Goal: Transaction & Acquisition: Book appointment/travel/reservation

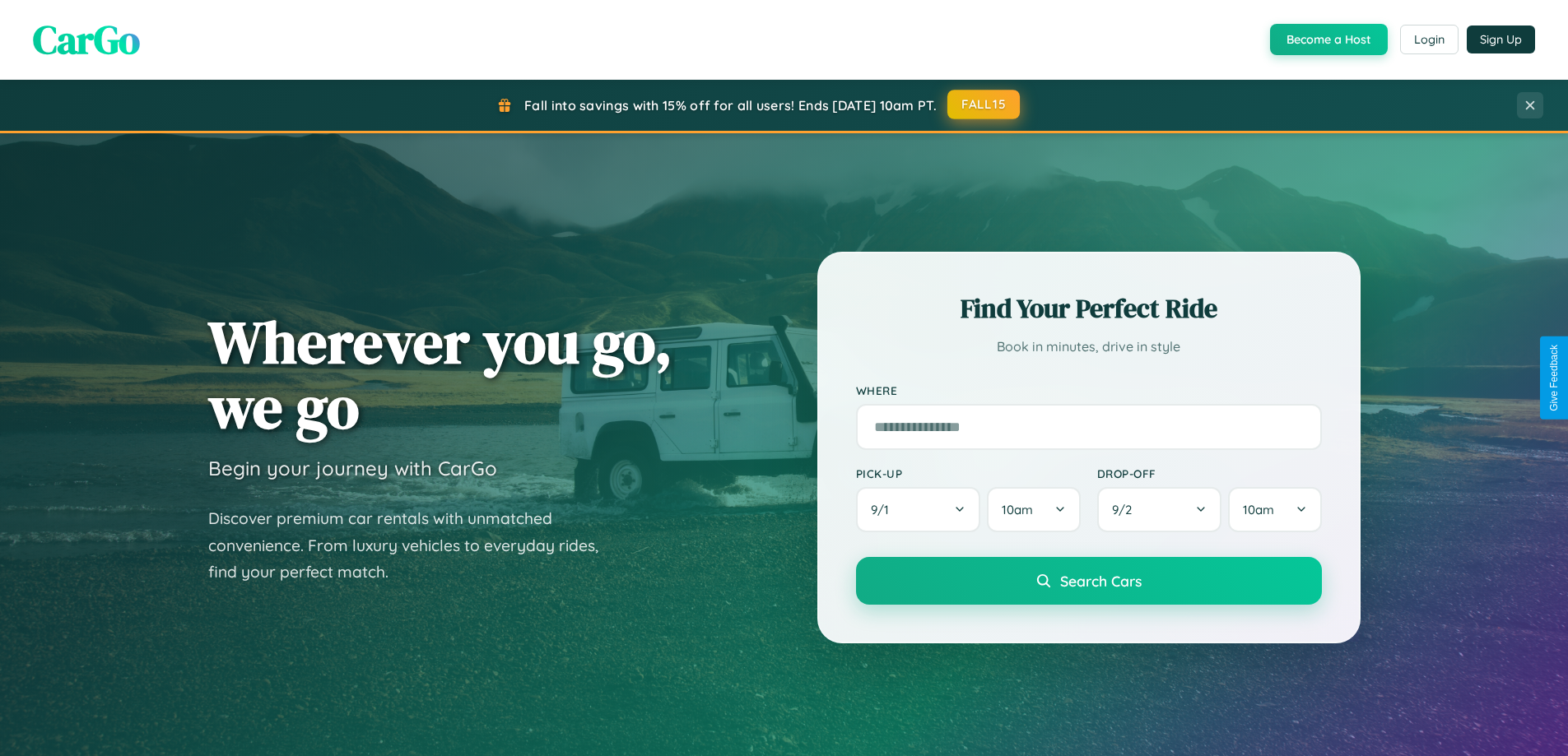
click at [984, 105] on button "FALL15" at bounding box center [983, 104] width 73 height 29
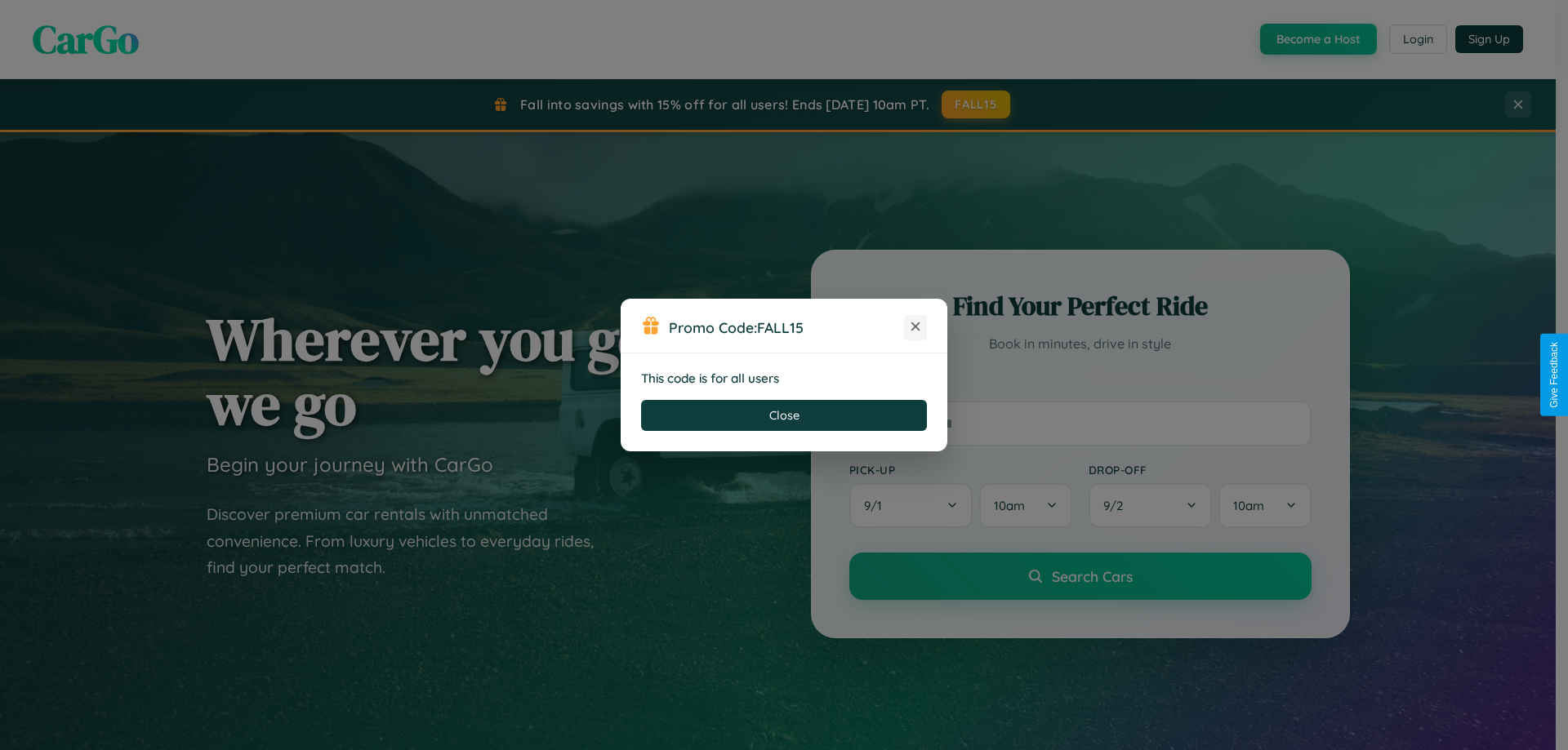
click at [916, 327] on icon at bounding box center [916, 327] width 16 height 16
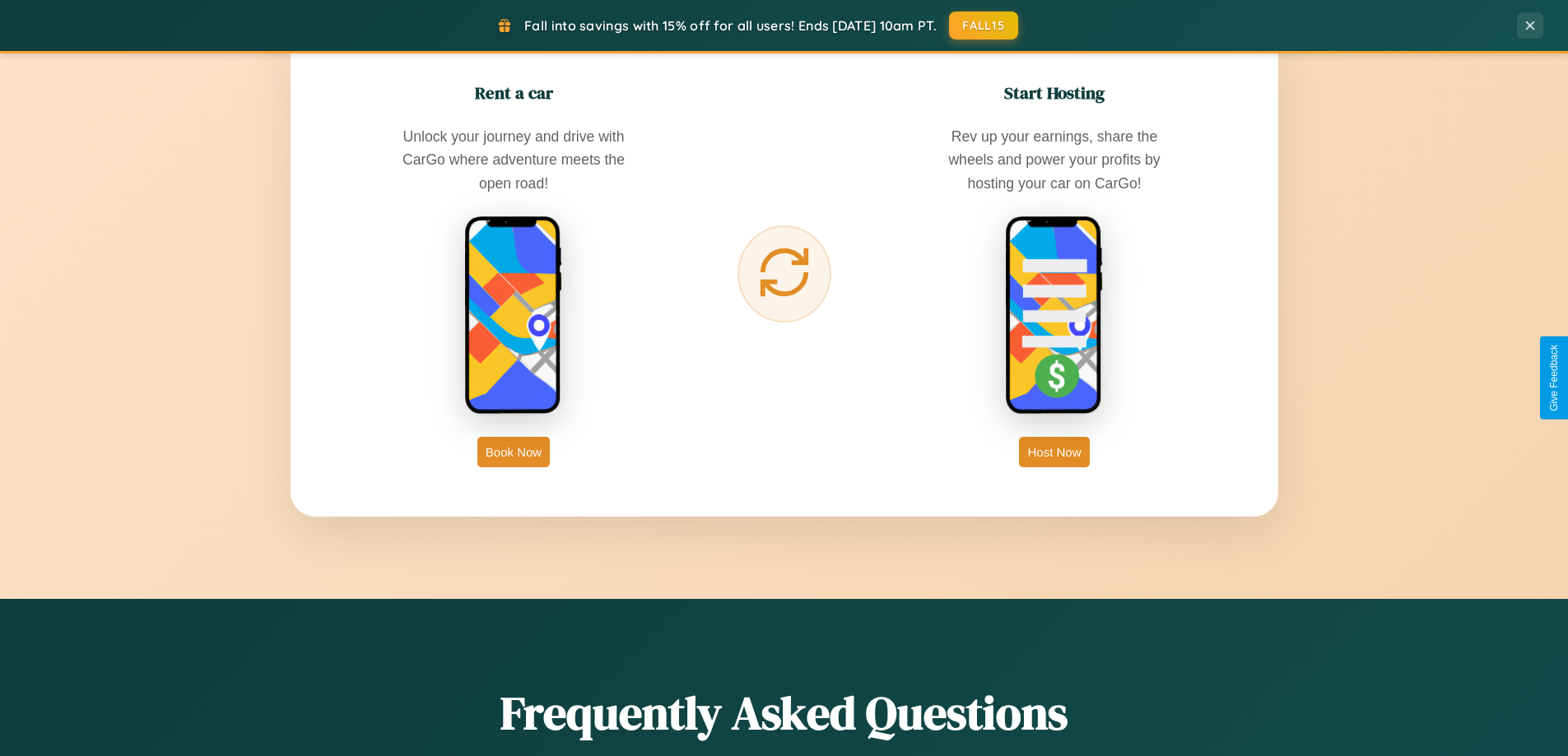
scroll to position [2645, 0]
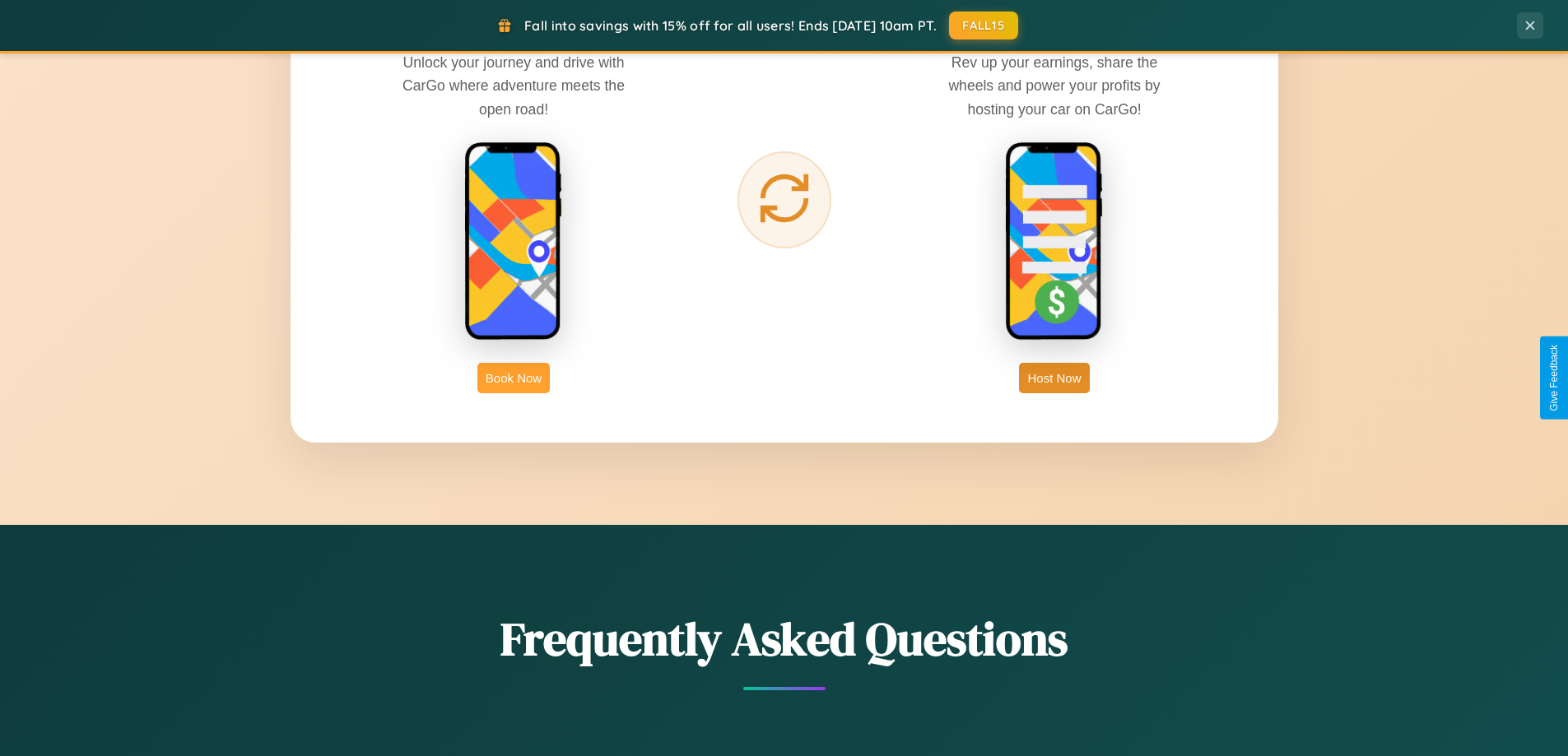
click at [514, 378] on button "Book Now" at bounding box center [513, 378] width 73 height 30
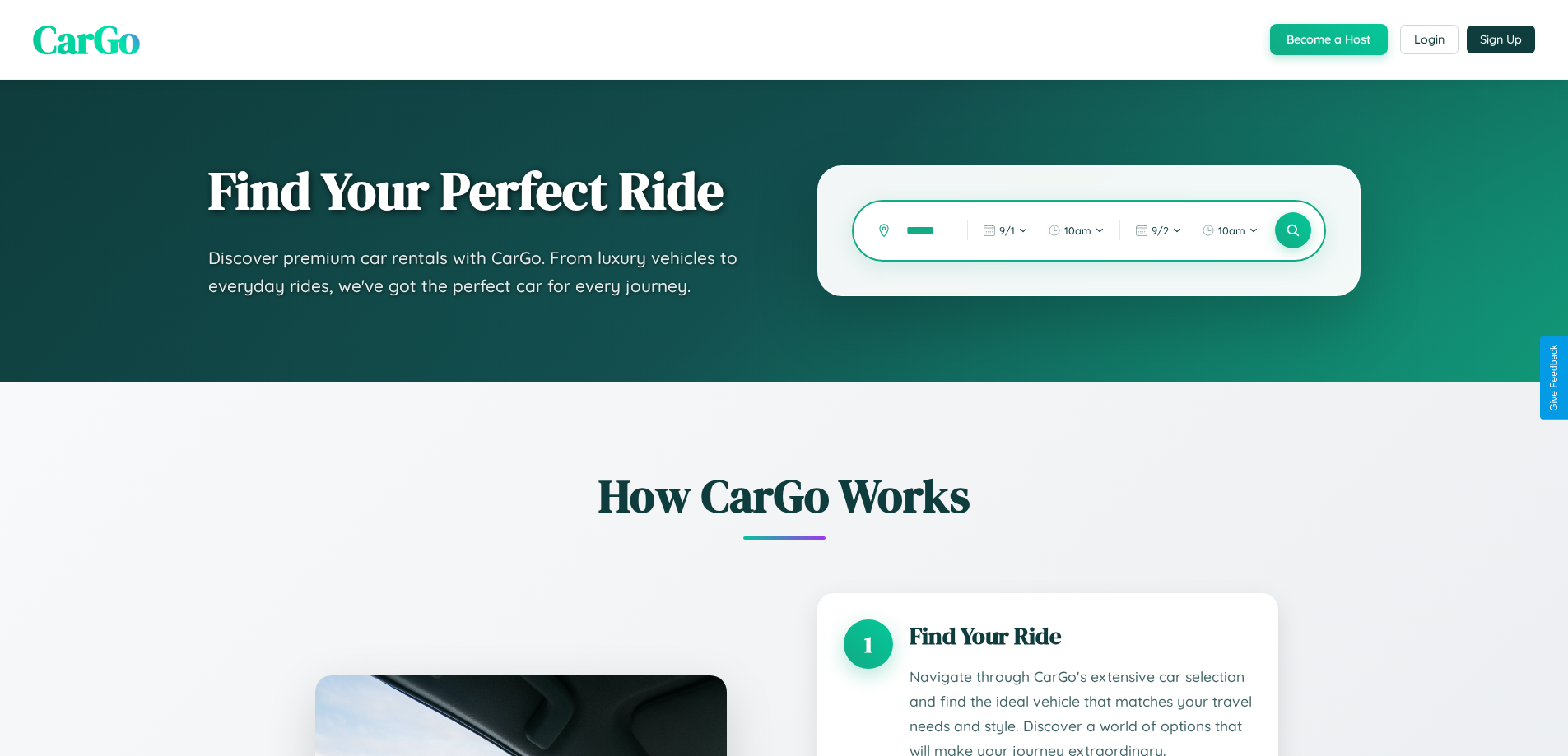
scroll to position [0, 4]
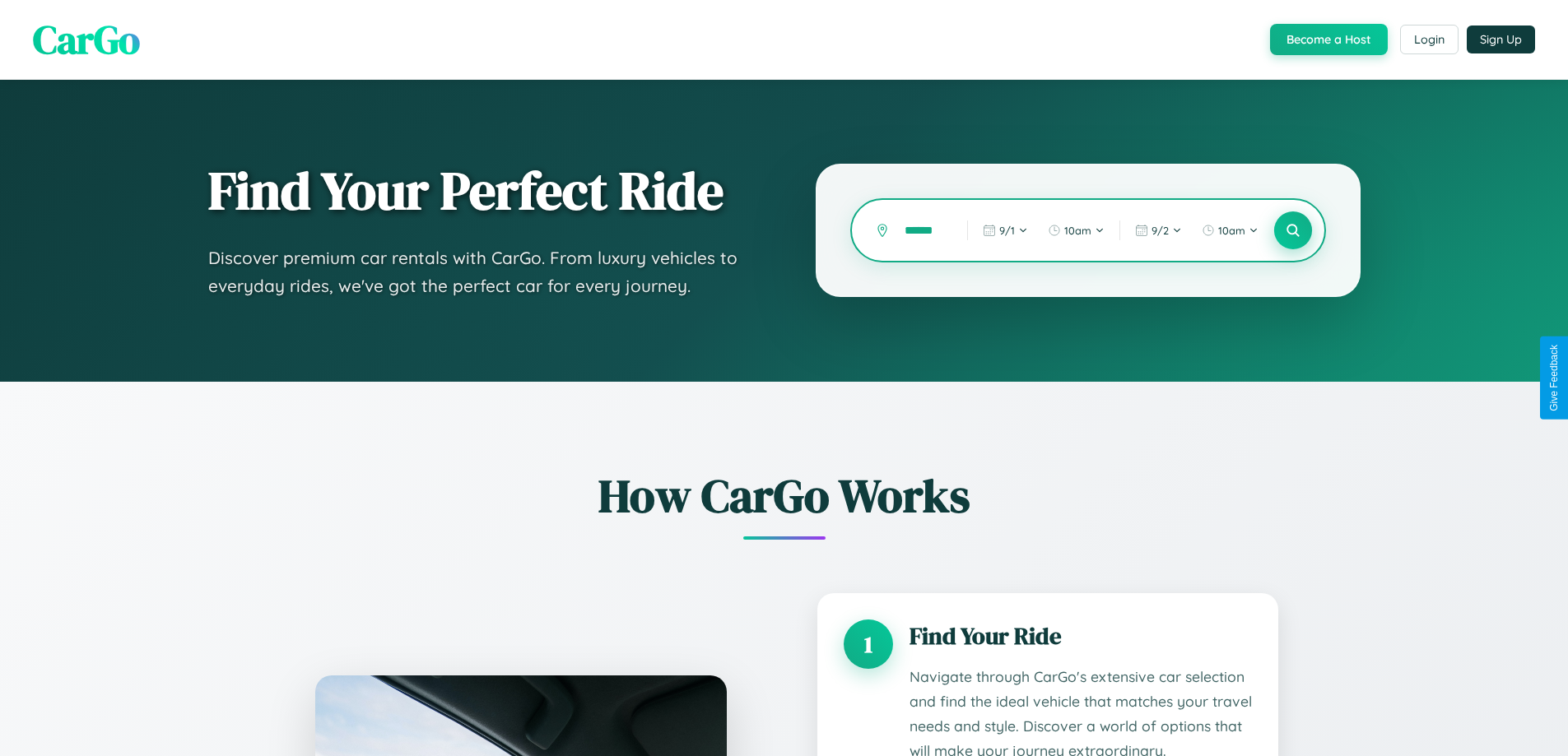
type input "******"
click at [1292, 230] on icon at bounding box center [1292, 230] width 16 height 16
